Goal: Transaction & Acquisition: Purchase product/service

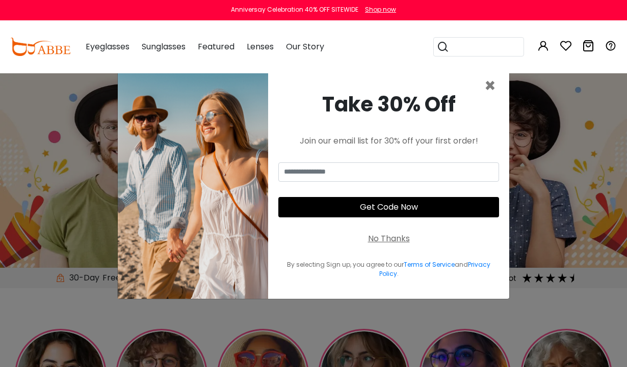
click at [492, 99] on span "×" at bounding box center [490, 86] width 12 height 26
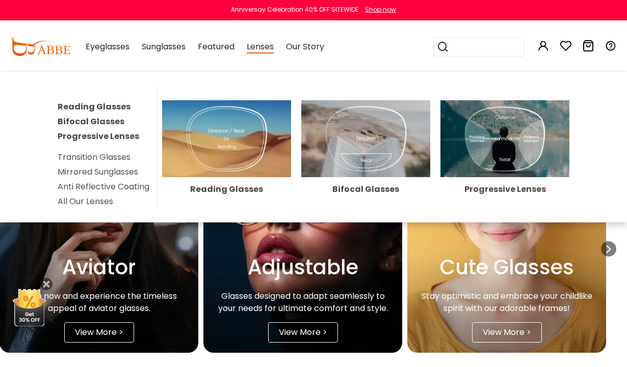
scroll to position [1651, 11]
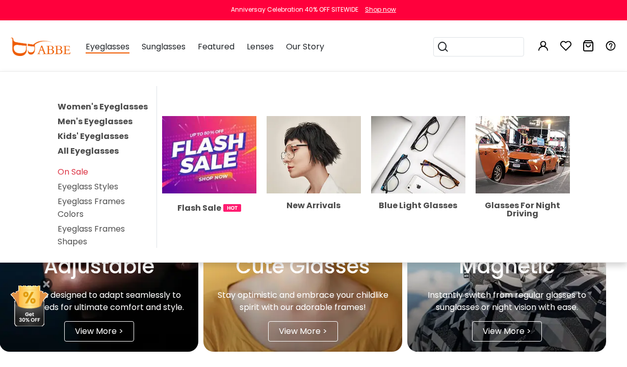
click at [137, 108] on link "Women's Eyeglasses" at bounding box center [103, 107] width 90 height 12
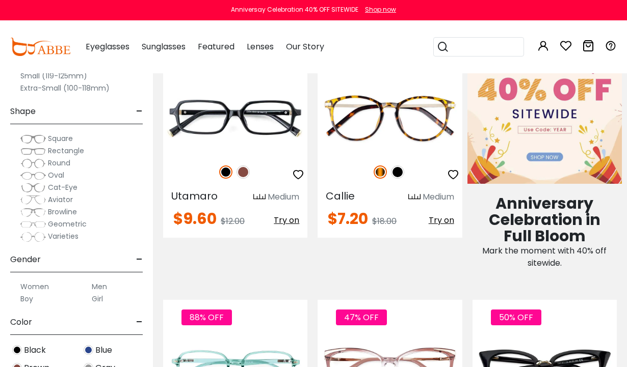
scroll to position [651, 0]
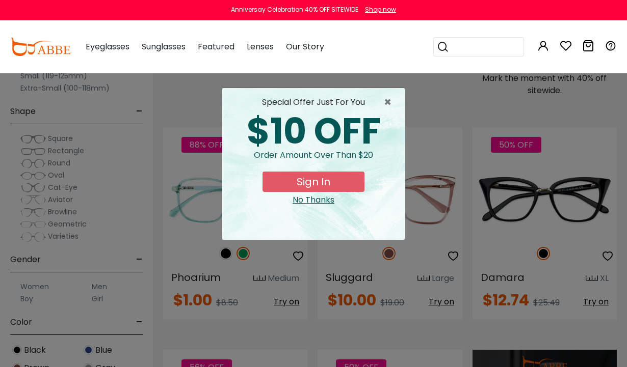
click at [389, 103] on span "×" at bounding box center [390, 102] width 13 height 12
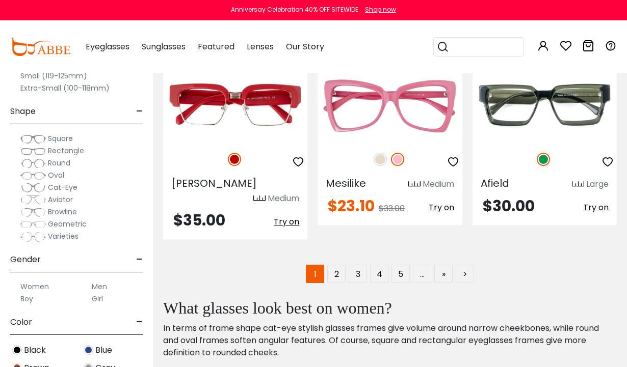
scroll to position [4614, 0]
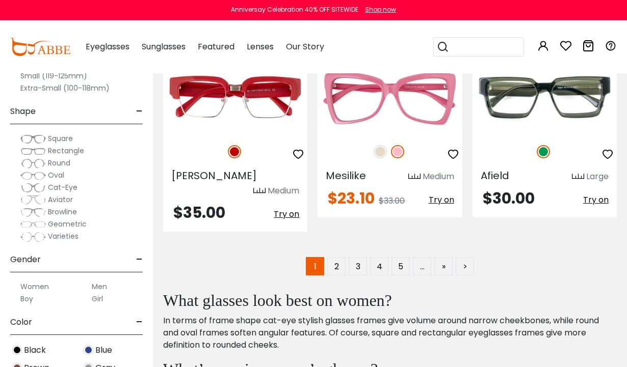
click at [337, 257] on link "2" at bounding box center [336, 266] width 18 height 18
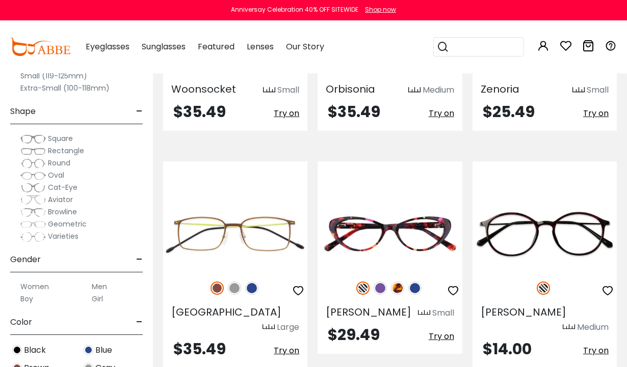
scroll to position [4518, 0]
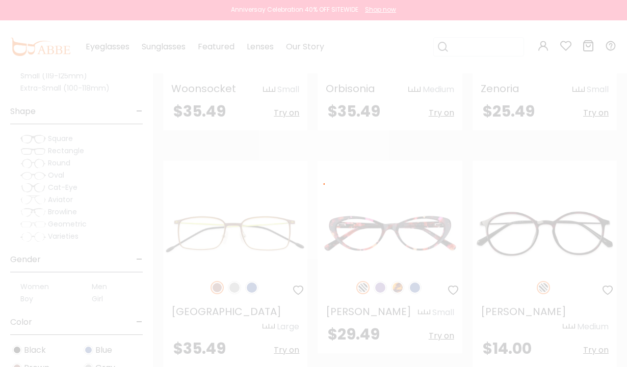
scroll to position [4528, 0]
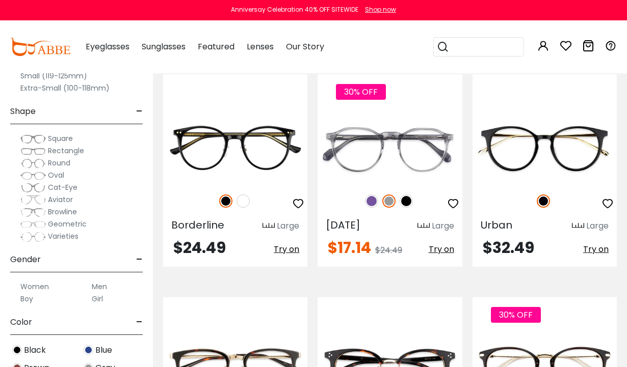
scroll to position [4146, 0]
